Goal: Use online tool/utility: Utilize a website feature to perform a specific function

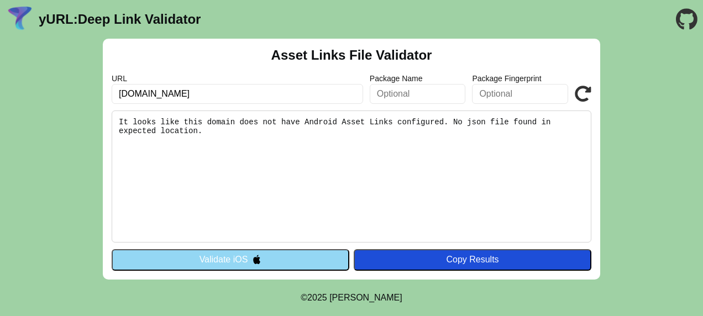
click at [248, 259] on button "Validate iOS" at bounding box center [231, 259] width 238 height 21
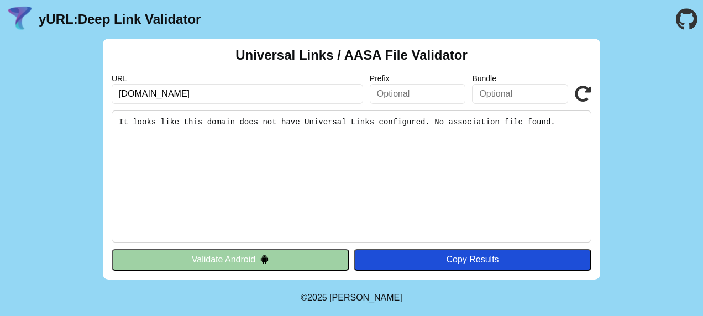
click at [250, 258] on button "Validate Android" at bounding box center [231, 259] width 238 height 21
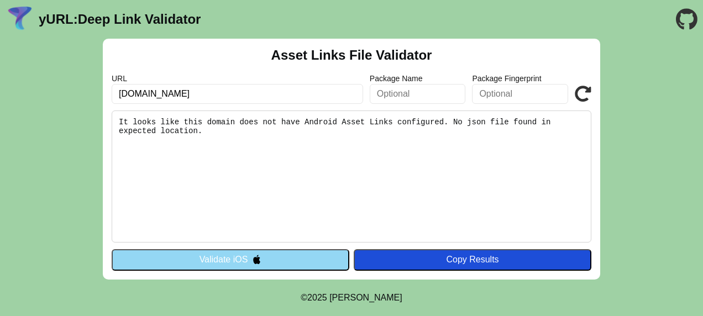
click at [158, 83] on div "URL [DOMAIN_NAME]" at bounding box center [238, 89] width 252 height 30
click at [118, 91] on input "triviaip.com" at bounding box center [238, 94] width 252 height 20
type input "[URL][DOMAIN_NAME]"
click button "Validate" at bounding box center [0, 0] width 0 height 0
click at [267, 254] on button "Validate iOS" at bounding box center [231, 259] width 238 height 21
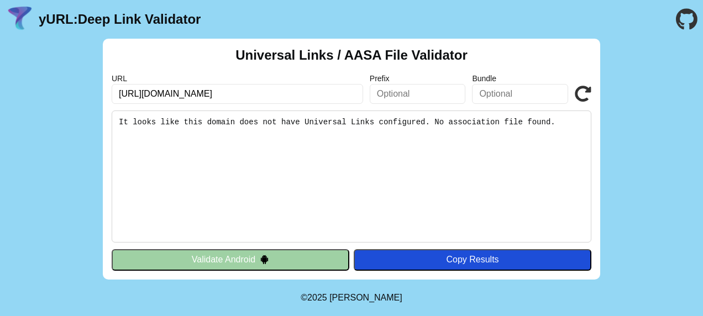
click at [269, 255] on img at bounding box center [264, 259] width 9 height 9
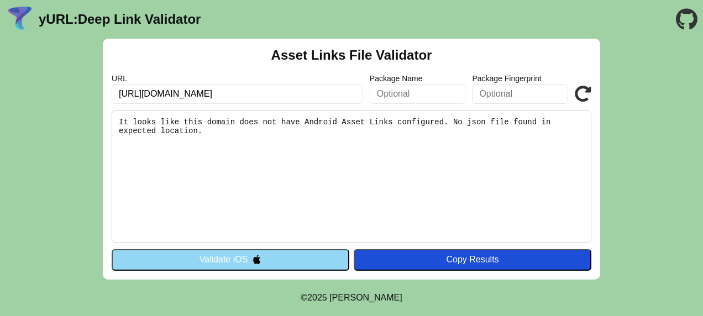
click at [281, 260] on button "Validate iOS" at bounding box center [231, 259] width 238 height 21
click at [173, 91] on input "https://triviaip.com" at bounding box center [238, 94] width 252 height 20
click at [179, 96] on input "https://triviaip.com" at bounding box center [238, 94] width 252 height 20
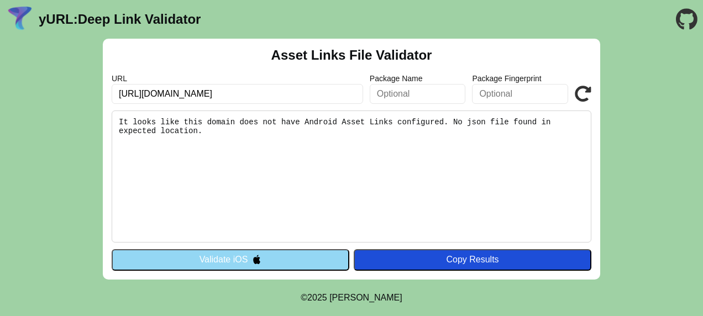
click at [136, 94] on input "https://triviaip.com" at bounding box center [238, 94] width 252 height 20
type input "http://triviaip.com"
click button "Validate" at bounding box center [0, 0] width 0 height 0
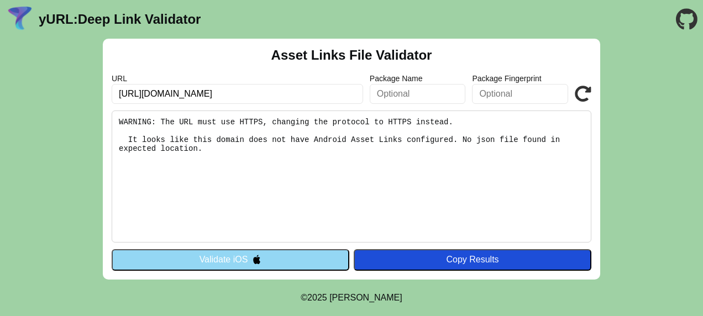
click at [132, 93] on input "http://triviaip.com" at bounding box center [238, 94] width 252 height 20
click at [203, 93] on input "http://triviaip.com" at bounding box center [238, 94] width 252 height 20
drag, startPoint x: 140, startPoint y: 95, endPoint x: 103, endPoint y: 93, distance: 37.1
click at [103, 93] on div "Asset Links File Validator URL http://triviaip.com Package Name Package Fingerp…" at bounding box center [352, 159] width 498 height 241
type input "[DOMAIN_NAME]"
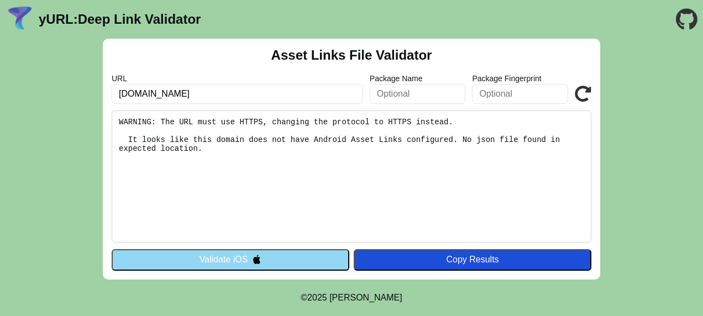
click button "Validate" at bounding box center [0, 0] width 0 height 0
